Goal: Find specific page/section: Find specific page/section

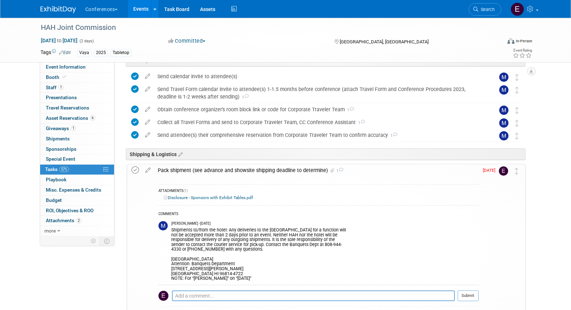
click at [138, 169] on icon at bounding box center [134, 169] width 7 height 7
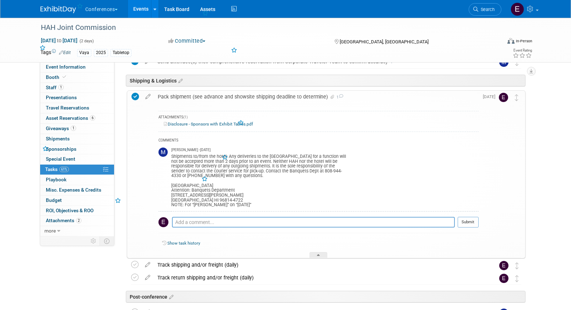
scroll to position [285, 0]
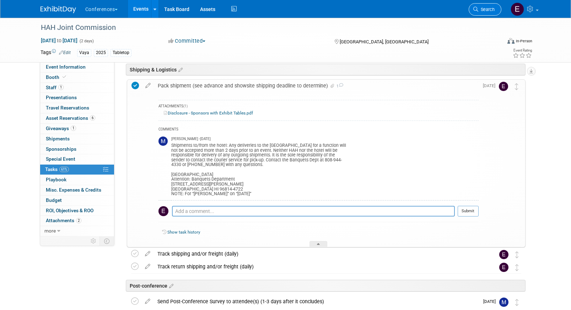
click at [481, 8] on span "Search" at bounding box center [486, 9] width 16 height 5
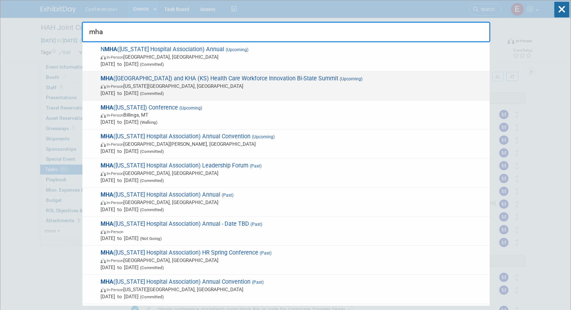
type input "mha"
click at [195, 83] on span "In-Person Kansas City, MO" at bounding box center [294, 85] width 386 height 7
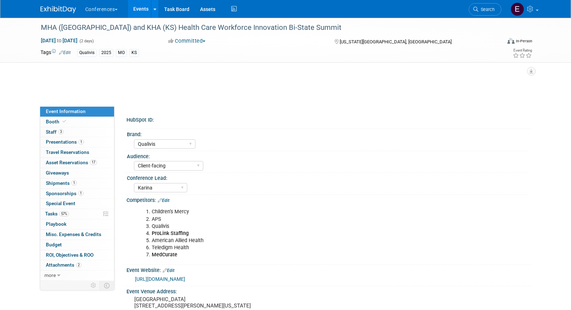
select select "Qualivis"
select select "Client-facing"
select select "Karina"
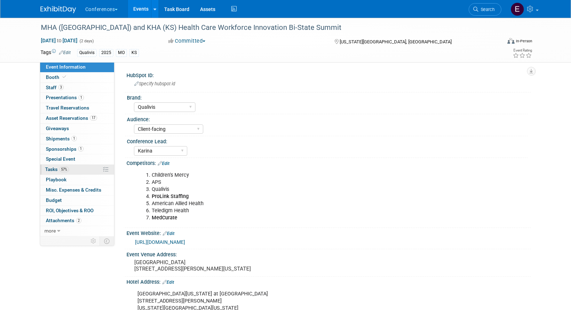
click at [77, 168] on link "57% Tasks 57%" at bounding box center [77, 170] width 74 height 10
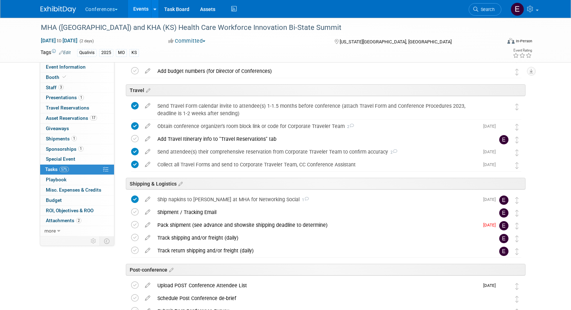
scroll to position [320, 0]
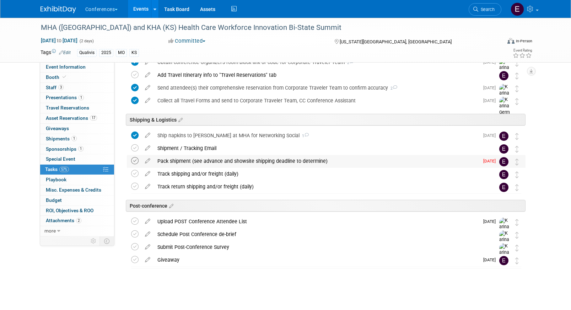
click at [133, 159] on icon at bounding box center [134, 160] width 7 height 7
click at [203, 162] on div "Pack shipment (see advance and showsite shipping deadline to determine)" at bounding box center [316, 161] width 325 height 12
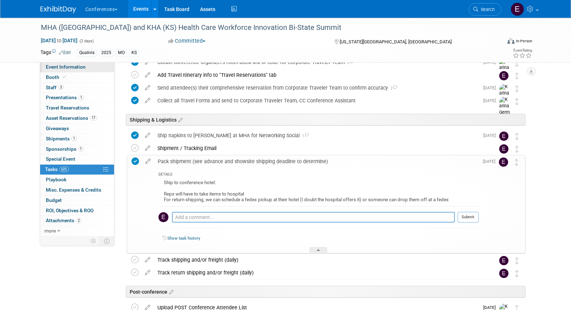
click at [63, 65] on span "Event Information" at bounding box center [66, 67] width 40 height 6
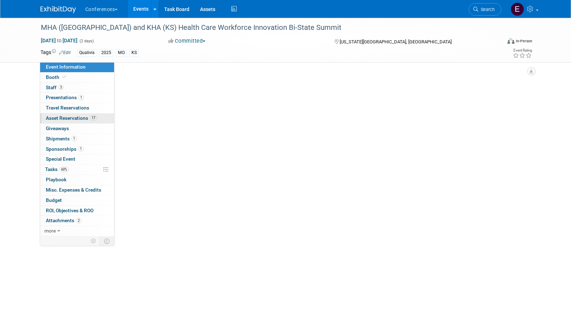
select select "Qualivis"
select select "Client-facing"
select select "Karina"
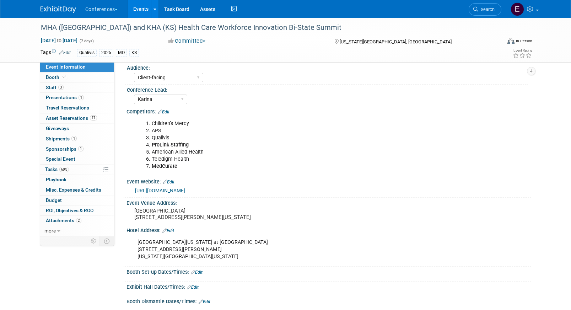
scroll to position [72, 0]
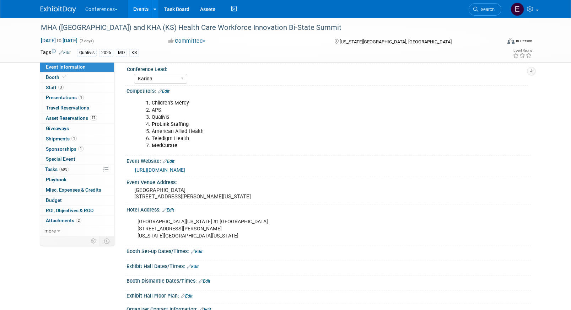
drag, startPoint x: 136, startPoint y: 228, endPoint x: 233, endPoint y: 242, distance: 98.0
click at [233, 243] on div "Sheraton Kansas City Hotel at Crown Center 2345 McGee Street Kansas City, Misso…" at bounding box center [293, 229] width 320 height 28
copy div "Sheraton Kansas City Hotel at Crown Center 2345 McGee Street Kansas City, Misso…"
click at [167, 240] on div "Sheraton Kansas City Hotel at Crown Center 2345 McGee Street Kansas City, Misso…" at bounding box center [293, 229] width 320 height 28
click at [76, 87] on link "3 Staff 3" at bounding box center [77, 88] width 74 height 10
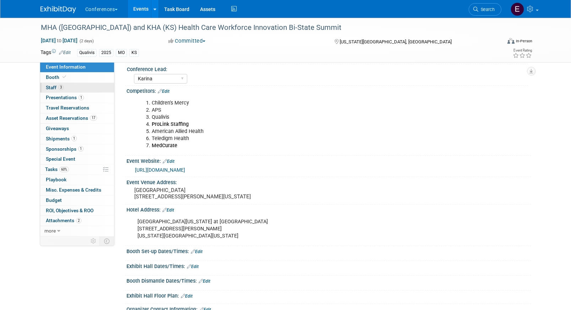
scroll to position [0, 0]
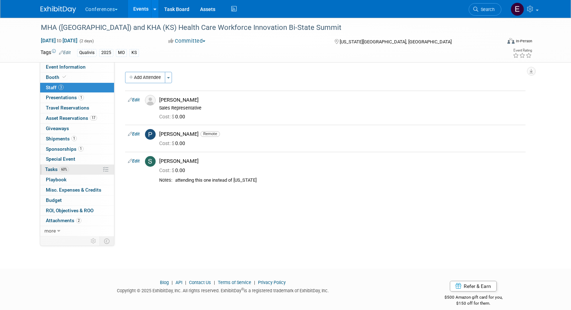
click at [79, 167] on link "60% Tasks 60%" at bounding box center [77, 170] width 74 height 10
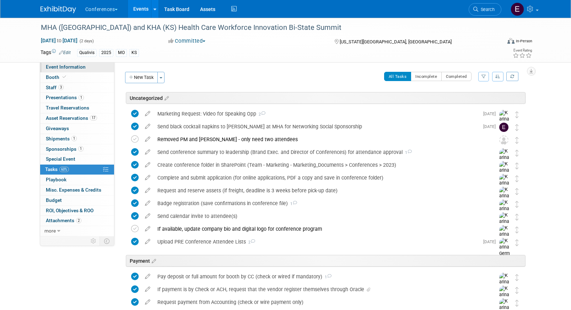
click at [80, 67] on span "Event Information" at bounding box center [66, 67] width 40 height 6
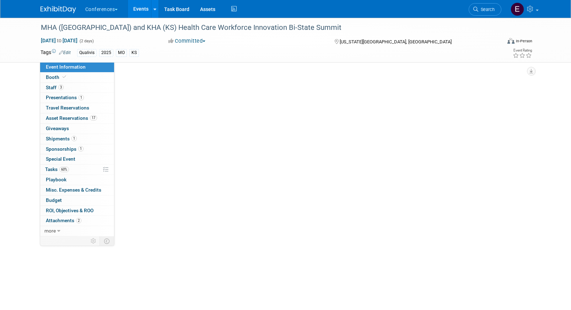
select select "Qualivis"
select select "Client-facing"
select select "Karina"
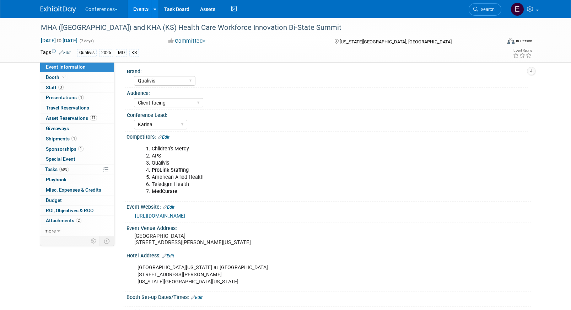
scroll to position [27, 0]
drag, startPoint x: 138, startPoint y: 271, endPoint x: 248, endPoint y: 285, distance: 111.0
click at [248, 285] on div "Sheraton Kansas City Hotel at Crown Center 2345 McGee Street Kansas City, Misso…" at bounding box center [293, 273] width 320 height 28
copy div "Sheraton Kansas City Hotel at Crown Center 2345 McGee Street Kansas City, Misso…"
drag, startPoint x: 135, startPoint y: 234, endPoint x: 242, endPoint y: 236, distance: 107.0
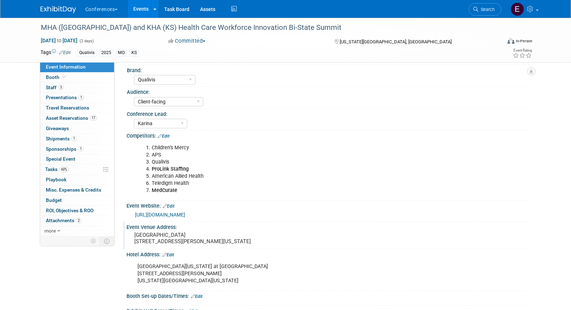
click at [242, 236] on pre "[GEOGRAPHIC_DATA] [STREET_ADDRESS][PERSON_NAME][US_STATE]" at bounding box center [210, 238] width 153 height 13
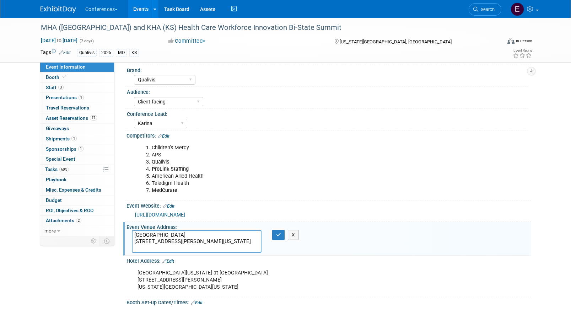
drag, startPoint x: 231, startPoint y: 235, endPoint x: 128, endPoint y: 233, distance: 103.0
click at [128, 233] on div "[GEOGRAPHIC_DATA] [STREET_ADDRESS][PERSON_NAME][US_STATE]" at bounding box center [196, 241] width 140 height 23
click at [484, 9] on span "Search" at bounding box center [486, 9] width 16 height 5
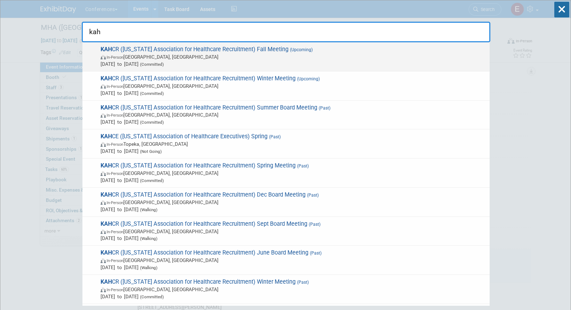
type input "kah"
click at [226, 46] on span "KAH CR (Kentucky Association for Healthcare Recruitment) Fall Meeting (Upcoming…" at bounding box center [292, 57] width 388 height 22
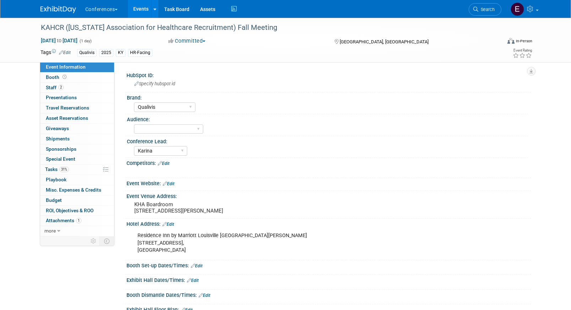
select select "Qualivis"
select select "Karina"
click at [482, 10] on span "Search" at bounding box center [486, 9] width 16 height 5
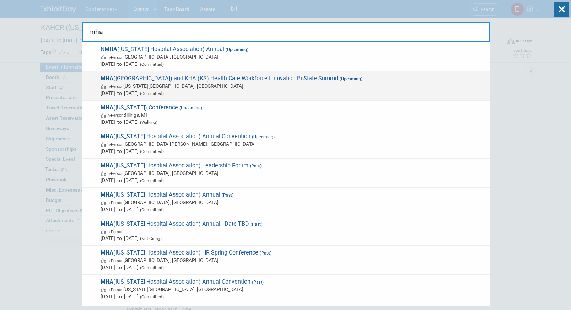
type input "mha"
click at [272, 86] on span "In-Person Kansas City, MO" at bounding box center [294, 85] width 386 height 7
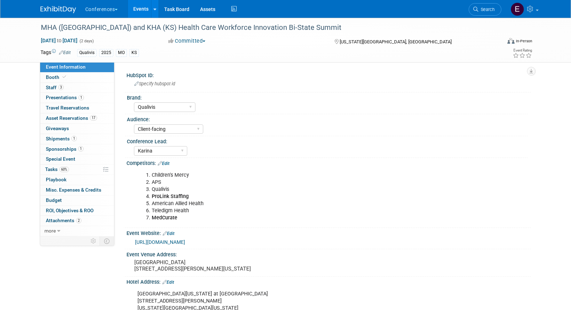
select select "Qualivis"
select select "Client-facing"
select select "Karina"
click at [87, 171] on link "60% Tasks 60%" at bounding box center [77, 170] width 74 height 10
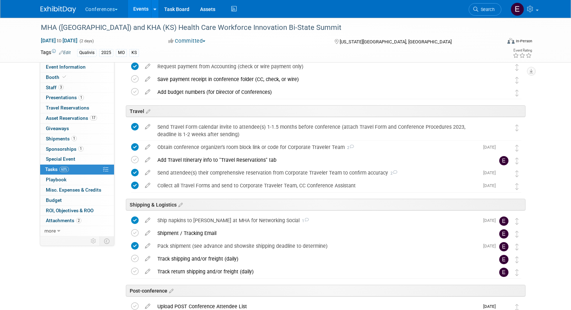
scroll to position [240, 0]
